Goal: Navigation & Orientation: Find specific page/section

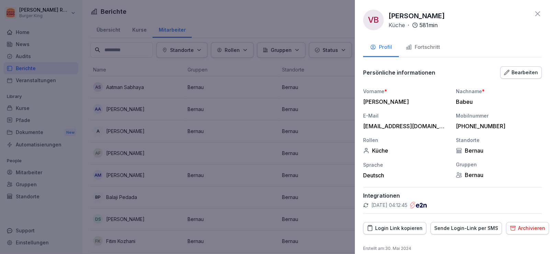
scroll to position [343, 0]
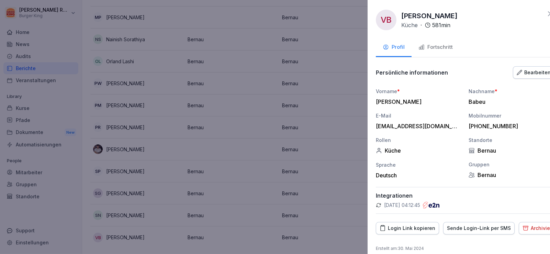
click at [16, 51] on div at bounding box center [275, 127] width 550 height 254
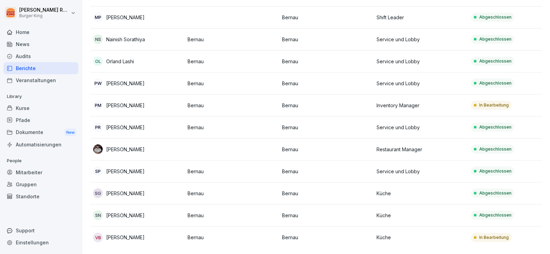
click at [30, 43] on div "News" at bounding box center [40, 44] width 75 height 12
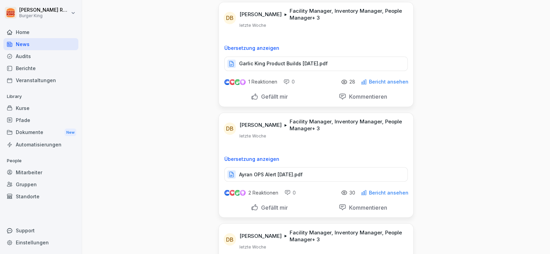
scroll to position [1579, 0]
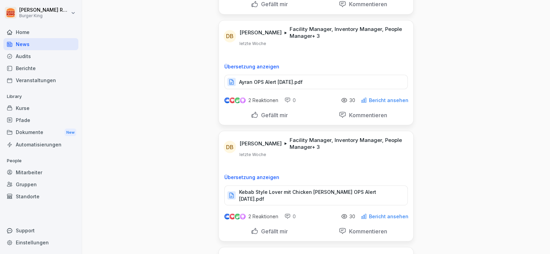
click at [30, 41] on div "News" at bounding box center [40, 44] width 75 height 12
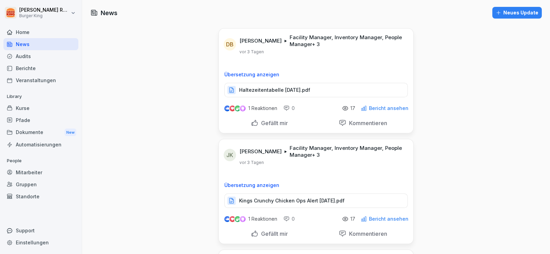
click at [26, 58] on div "Audits" at bounding box center [40, 56] width 75 height 12
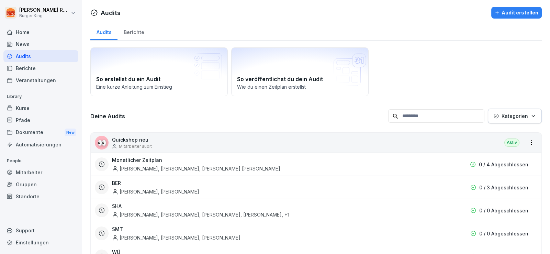
click at [31, 43] on div "News" at bounding box center [40, 44] width 75 height 12
